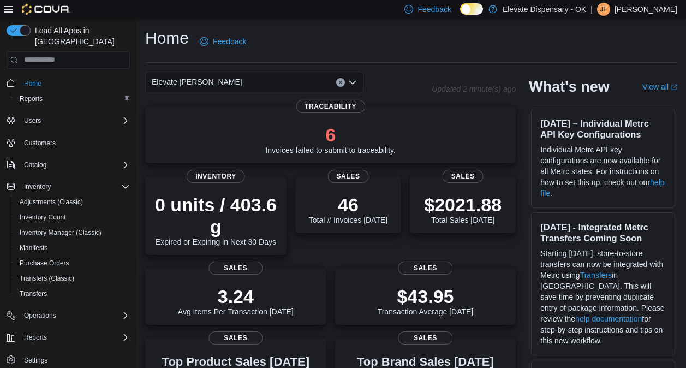
click at [355, 81] on icon "Open list of options" at bounding box center [352, 81] width 7 height 3
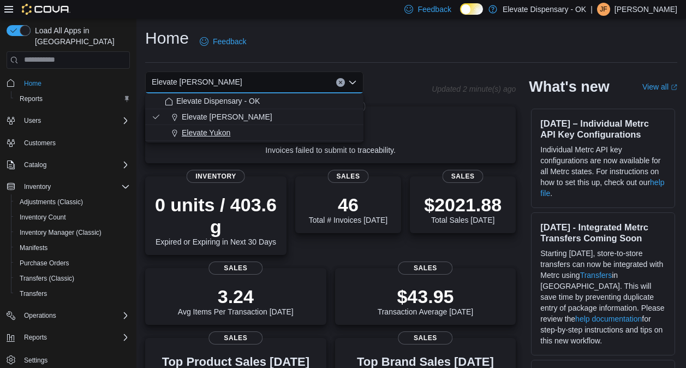
click at [236, 129] on div "Elevate Yukon" at bounding box center [261, 132] width 192 height 11
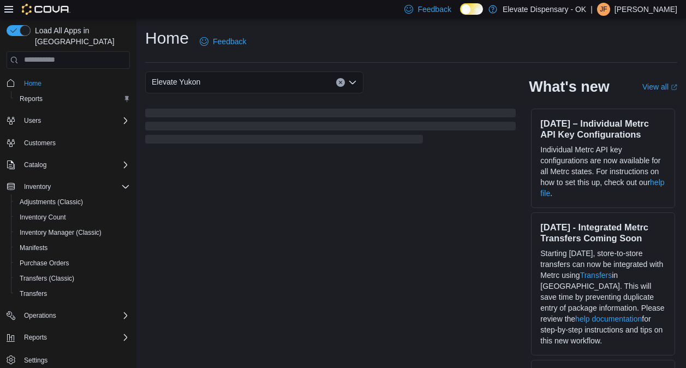
click at [349, 81] on icon "Open list of options" at bounding box center [352, 82] width 9 height 9
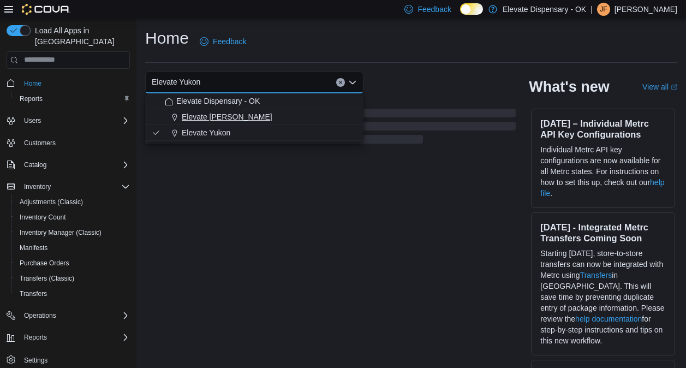
click at [223, 116] on span "Elevate [PERSON_NAME]" at bounding box center [227, 116] width 91 height 11
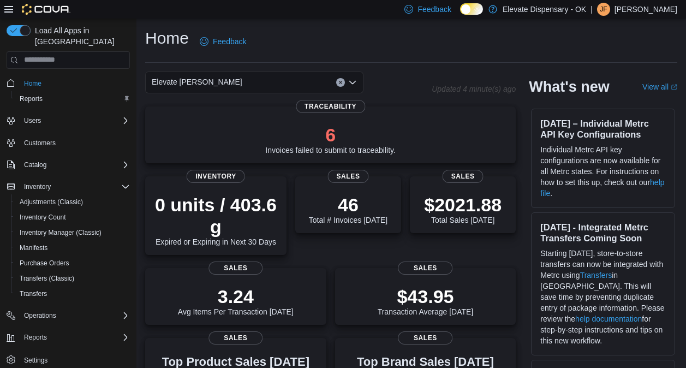
click at [301, 84] on div "Elevate [PERSON_NAME]" at bounding box center [254, 83] width 218 height 22
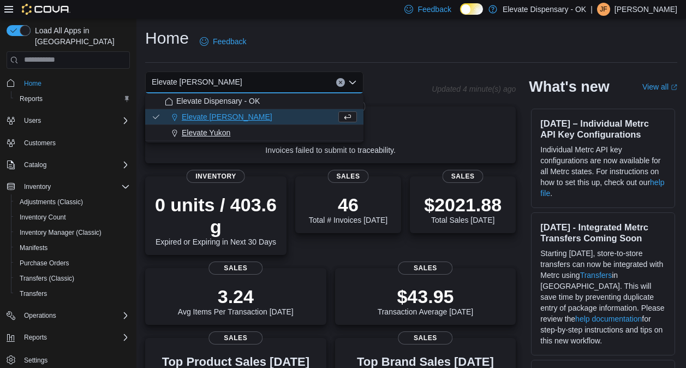
click at [227, 133] on span "Elevate Yukon" at bounding box center [206, 132] width 49 height 11
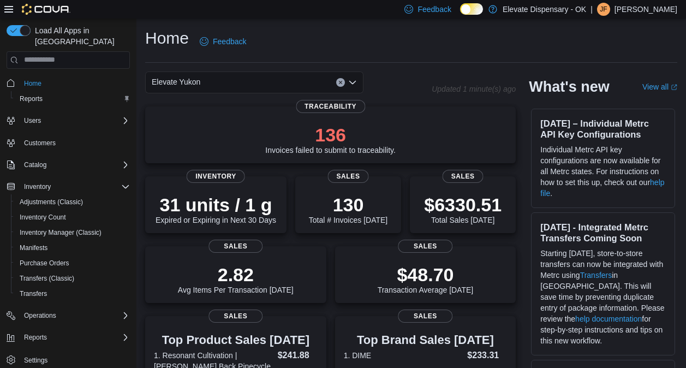
click at [354, 80] on icon "Open list of options" at bounding box center [352, 82] width 9 height 9
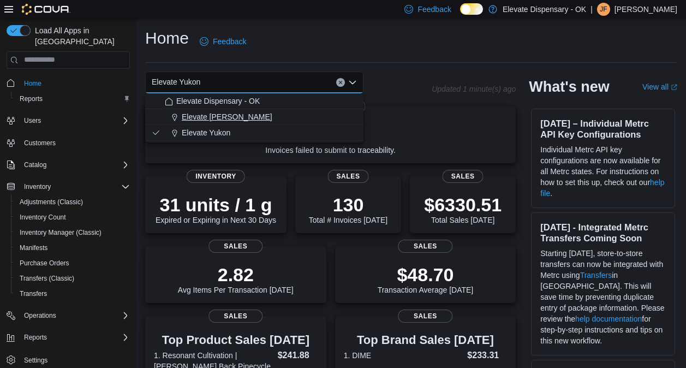
click at [266, 116] on div "Elevate [PERSON_NAME]" at bounding box center [261, 116] width 192 height 11
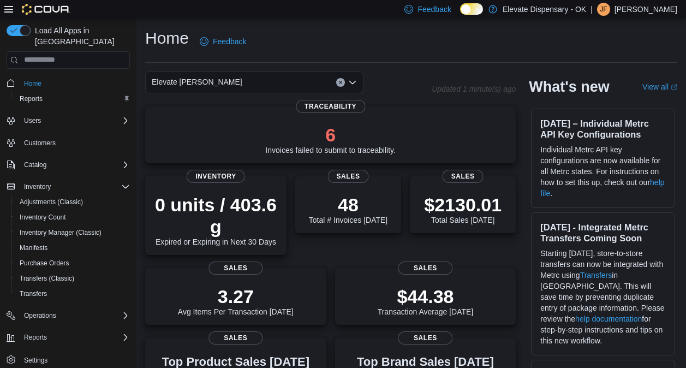
click at [353, 82] on icon "Open list of options" at bounding box center [352, 82] width 9 height 9
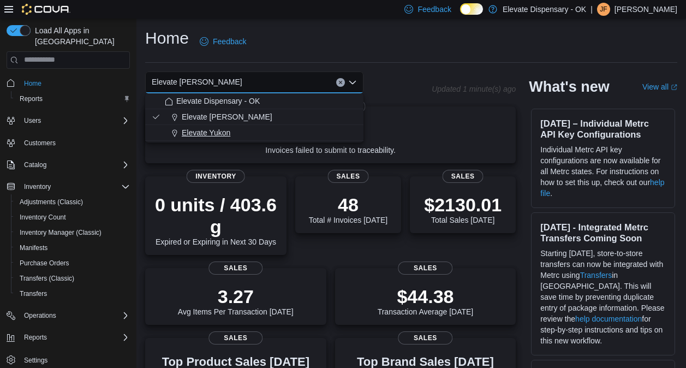
click at [237, 129] on div "Elevate Yukon" at bounding box center [261, 132] width 192 height 11
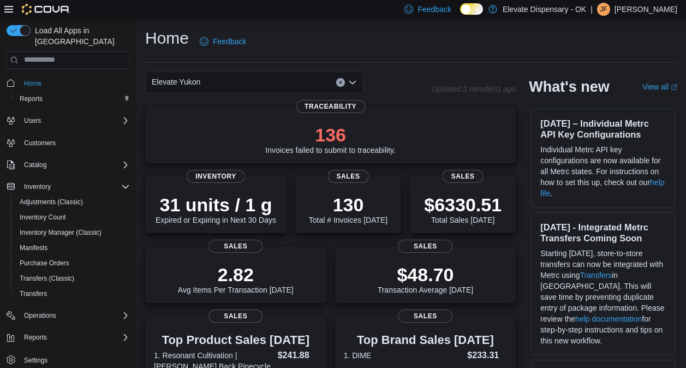
click at [351, 84] on icon "Open list of options" at bounding box center [352, 82] width 9 height 9
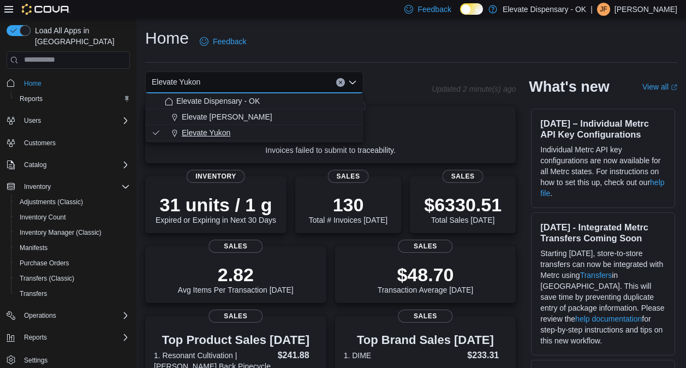
click at [250, 130] on div "Elevate Yukon" at bounding box center [261, 132] width 192 height 11
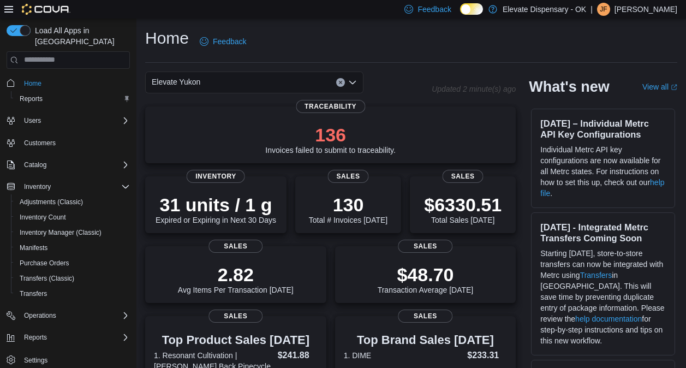
click at [307, 86] on div "Elevate Yukon Combo box. Selected. Elevate [GEOGRAPHIC_DATA]. Press Backspace t…" at bounding box center [254, 83] width 218 height 22
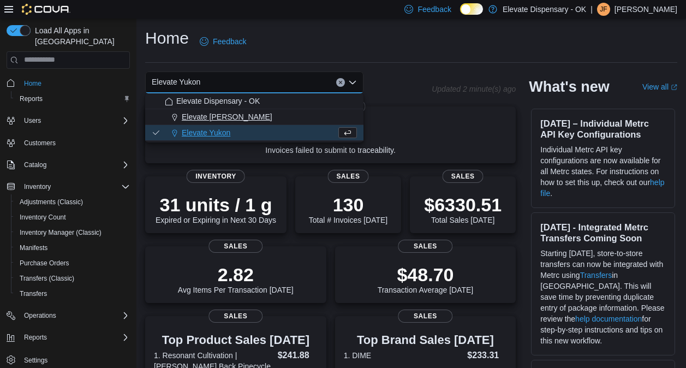
click at [261, 117] on div "Elevate [PERSON_NAME]" at bounding box center [261, 116] width 192 height 11
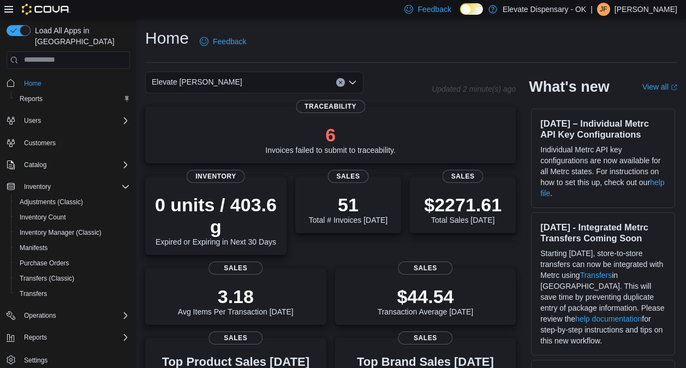
click at [313, 82] on div "Elevate [PERSON_NAME] Combo box. Selected. Elevate [GEOGRAPHIC_DATA]. Press Bac…" at bounding box center [254, 83] width 218 height 22
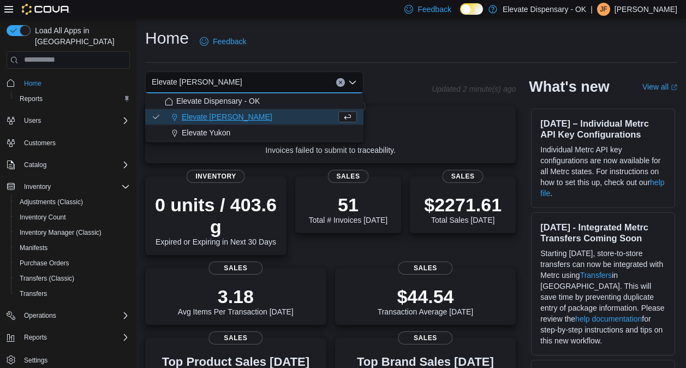
click at [294, 110] on button "Elevate [PERSON_NAME]" at bounding box center [254, 117] width 218 height 16
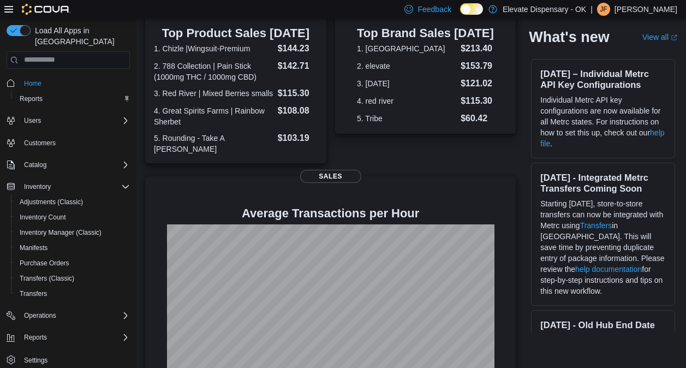
scroll to position [376, 0]
